Goal: Information Seeking & Learning: Check status

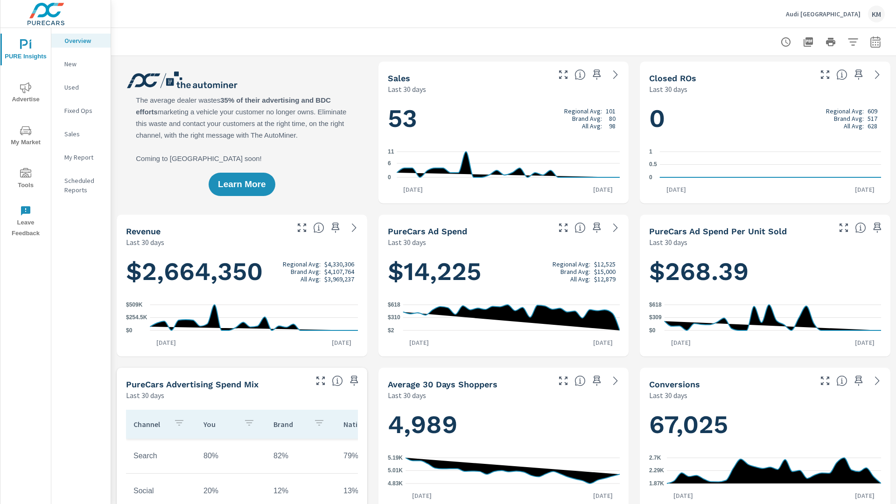
click at [81, 64] on p "New" at bounding box center [83, 63] width 39 height 9
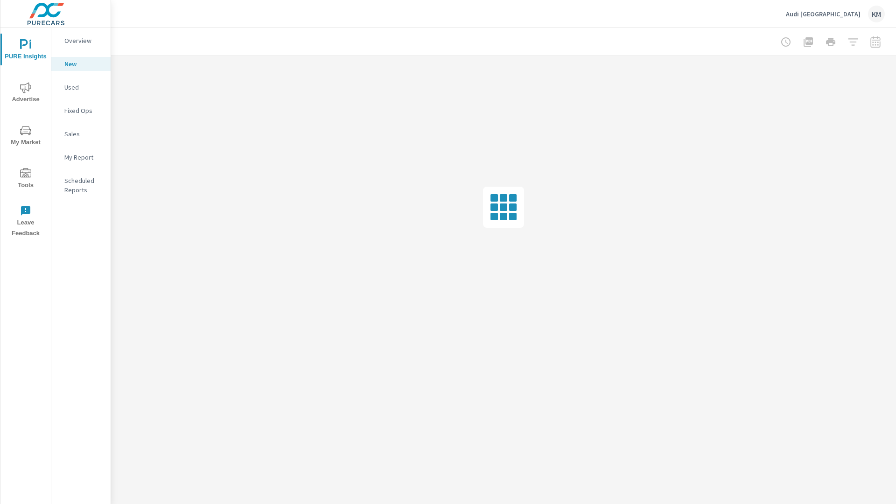
click at [81, 64] on p "New" at bounding box center [83, 63] width 39 height 9
click at [81, 87] on p "Used" at bounding box center [83, 87] width 39 height 9
